Goal: Book appointment/travel/reservation

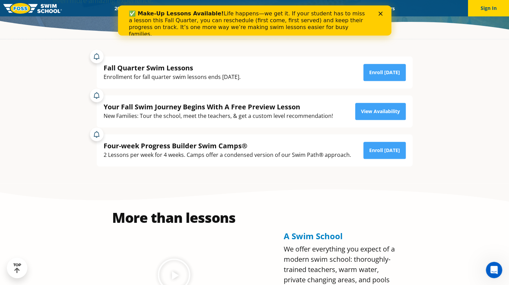
scroll to position [144, 0]
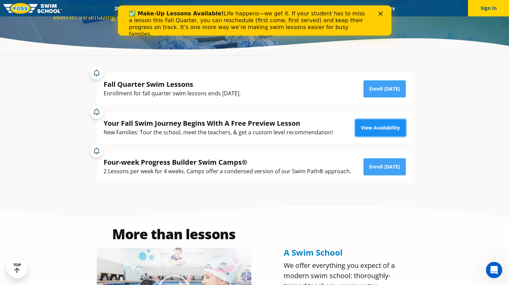
click at [380, 132] on link "View Availability" at bounding box center [380, 127] width 51 height 17
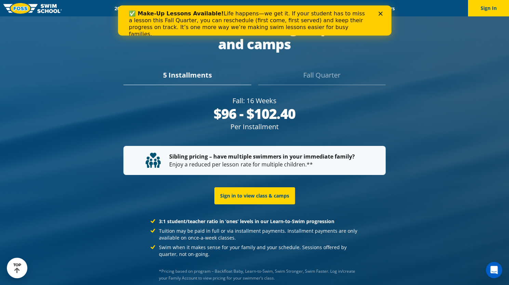
scroll to position [1321, 0]
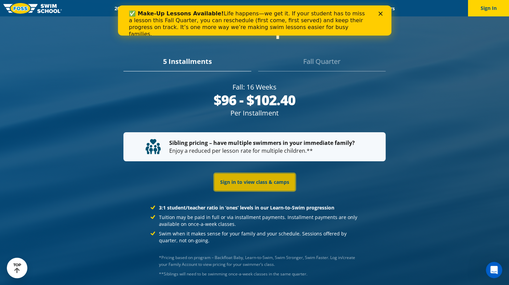
click at [268, 174] on link "Sign in to view class & camps" at bounding box center [254, 182] width 81 height 17
